Goal: Find specific page/section: Find specific page/section

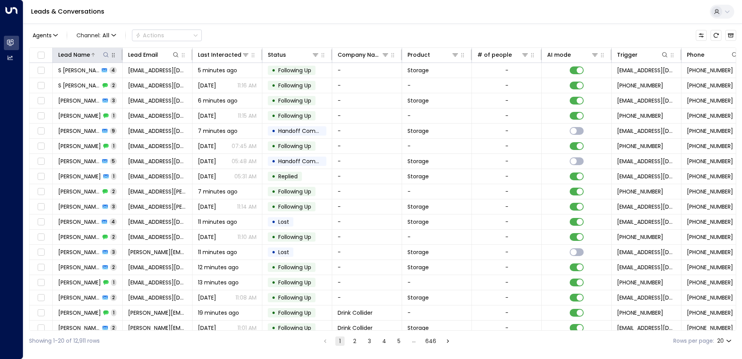
click at [105, 53] on icon at bounding box center [106, 55] width 6 height 6
click at [75, 81] on input "text" at bounding box center [105, 83] width 107 height 14
type input "*****"
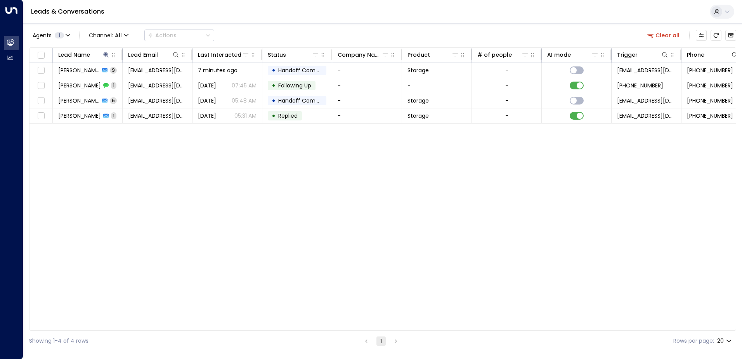
click at [104, 133] on div "Lead Name Lead Email Last Interacted Status Company Name Product # of people AI…" at bounding box center [382, 188] width 707 height 283
click at [231, 157] on div "Lead Name Lead Email Last Interacted Status Company Name Product # of people AI…" at bounding box center [382, 188] width 707 height 283
drag, startPoint x: 104, startPoint y: 174, endPoint x: 147, endPoint y: 122, distance: 67.8
click at [104, 174] on div "Lead Name Lead Email Last Interacted Status Company Name Product # of people AI…" at bounding box center [382, 188] width 707 height 283
click at [161, 168] on div "Lead Name Lead Email Last Interacted Status Company Name Product # of people AI…" at bounding box center [382, 188] width 707 height 283
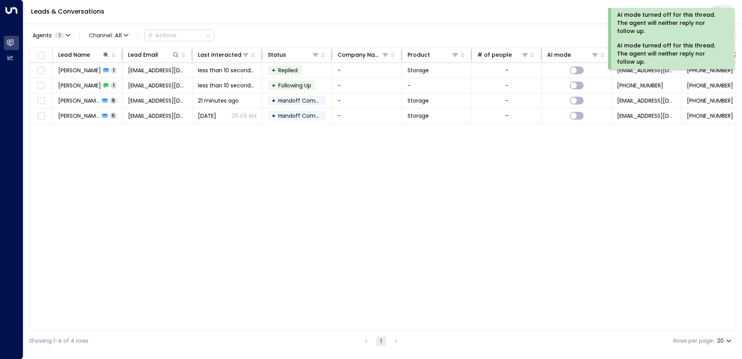
click at [521, 151] on div "Lead Name Lead Email Last Interacted Status Company Name Product # of people AI…" at bounding box center [382, 188] width 707 height 283
